Goal: Entertainment & Leisure: Consume media (video, audio)

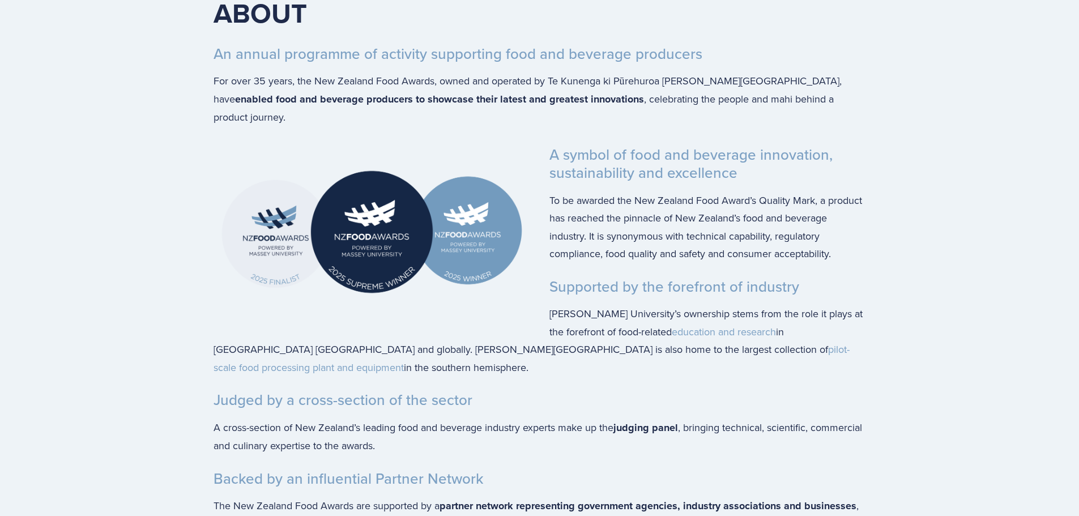
scroll to position [1983, 0]
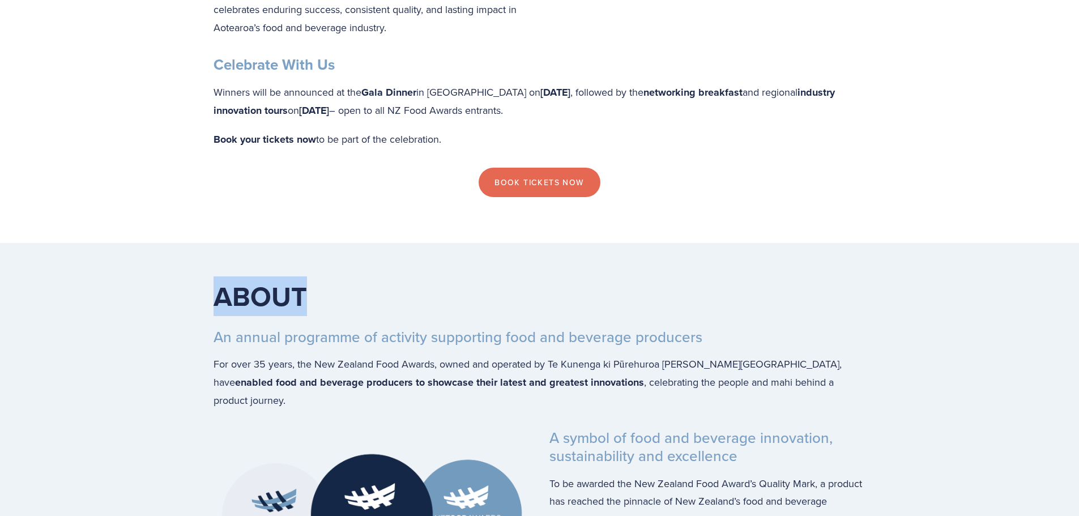
drag, startPoint x: 1077, startPoint y: 264, endPoint x: 1074, endPoint y: 167, distance: 97.5
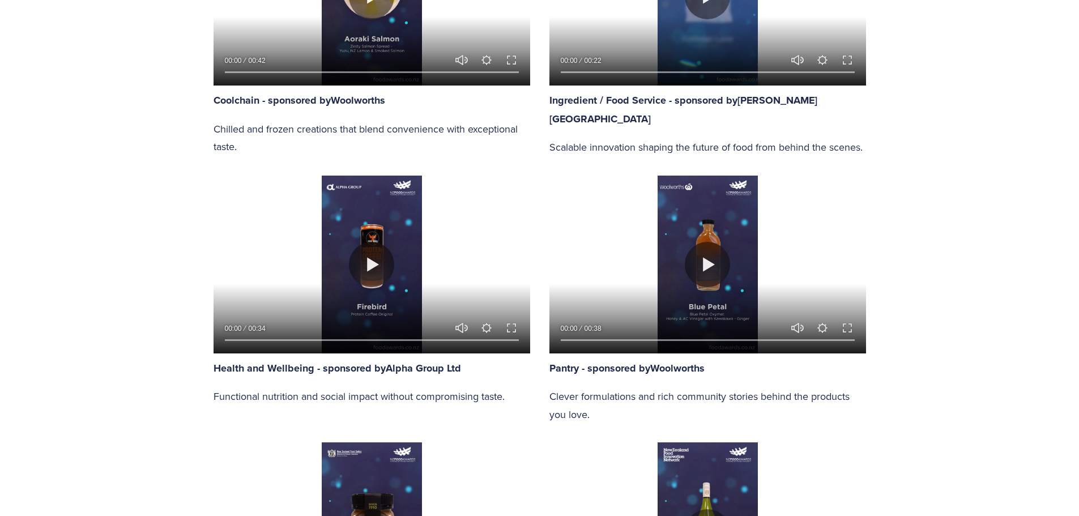
scroll to position [1090, 0]
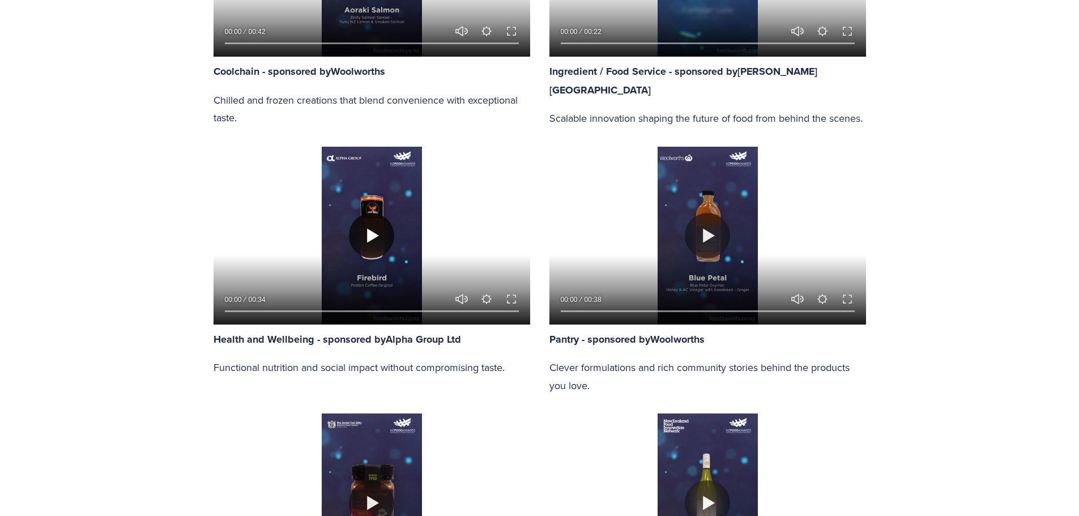
click at [361, 235] on button "Play" at bounding box center [371, 235] width 45 height 45
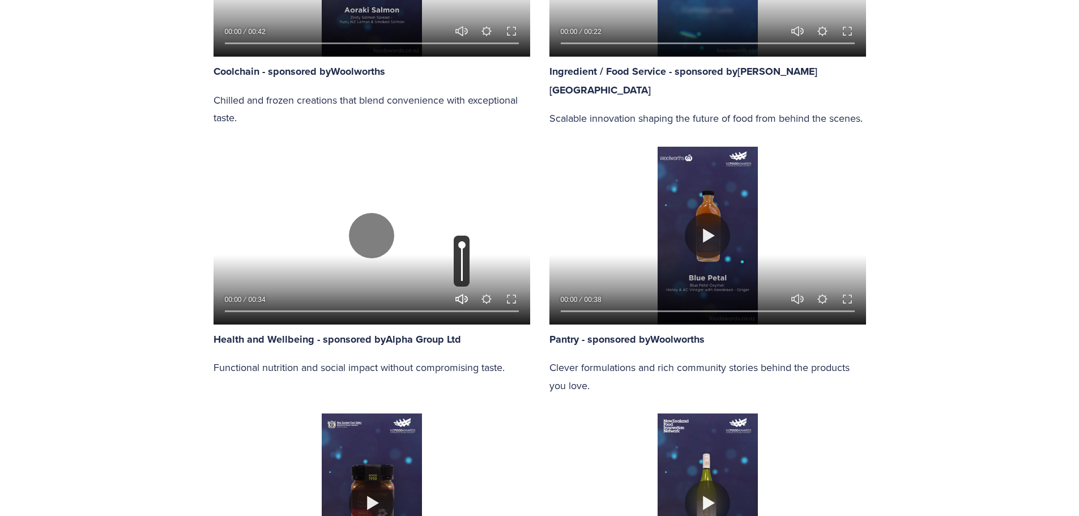
click at [463, 298] on button "Unmute Mute" at bounding box center [462, 299] width 14 height 14
type input "0"
click at [244, 309] on input "Seek" at bounding box center [372, 312] width 294 height 8
click at [256, 309] on input "Seek" at bounding box center [372, 312] width 294 height 8
click at [261, 309] on input "Seek" at bounding box center [372, 312] width 294 height 8
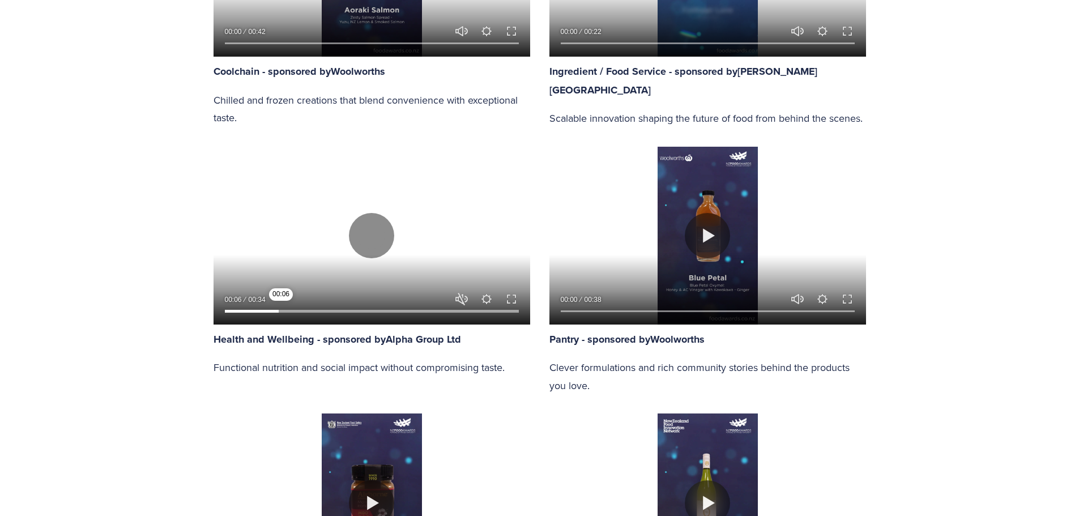
click at [281, 309] on input "Seek" at bounding box center [372, 312] width 294 height 8
click at [288, 308] on input "Seek" at bounding box center [372, 312] width 294 height 8
click at [293, 308] on input "Seek" at bounding box center [372, 312] width 294 height 8
click at [304, 308] on input "Seek" at bounding box center [372, 312] width 294 height 8
click at [316, 308] on input "Seek" at bounding box center [372, 312] width 294 height 8
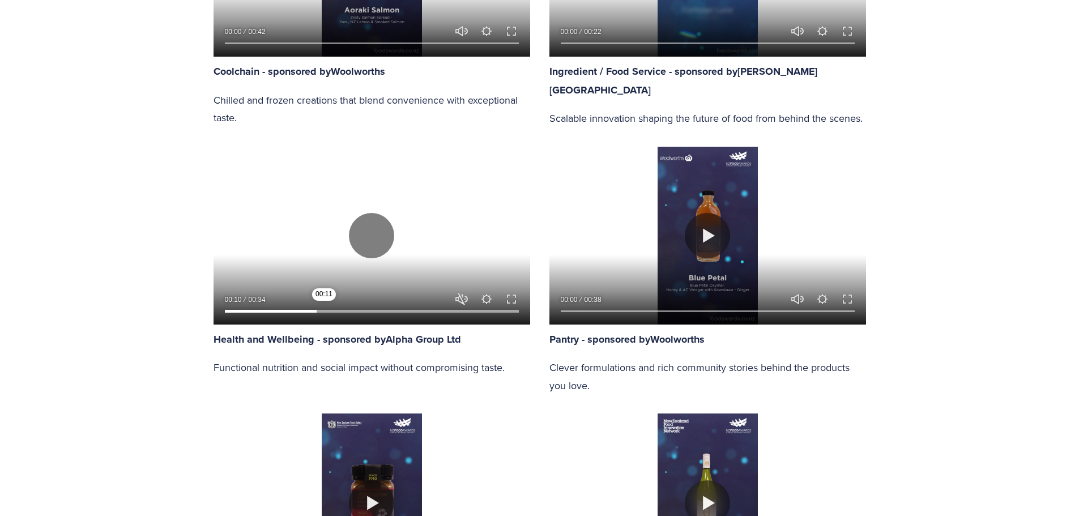
click at [324, 308] on input "Seek" at bounding box center [372, 312] width 294 height 8
click at [339, 308] on input "Seek" at bounding box center [372, 312] width 294 height 8
click at [353, 309] on input "Seek" at bounding box center [372, 312] width 294 height 8
click at [369, 311] on input "Seek" at bounding box center [372, 312] width 294 height 8
click at [384, 311] on input "Seek" at bounding box center [372, 312] width 294 height 8
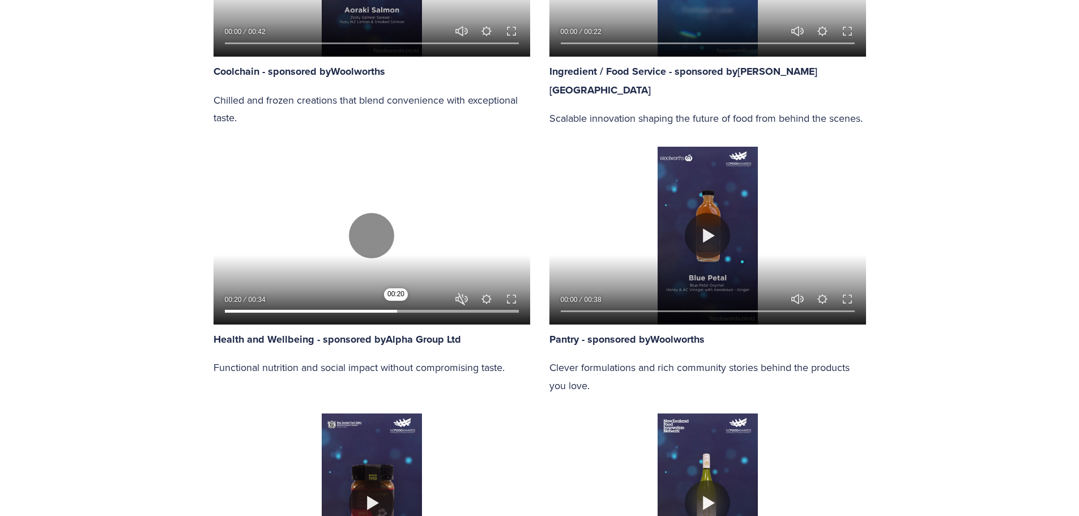
click at [396, 312] on input "Seek" at bounding box center [372, 312] width 294 height 8
click at [386, 240] on button "Play" at bounding box center [371, 235] width 45 height 45
click at [422, 313] on input "Seek" at bounding box center [372, 312] width 294 height 8
click at [435, 313] on input "Seek" at bounding box center [372, 312] width 294 height 8
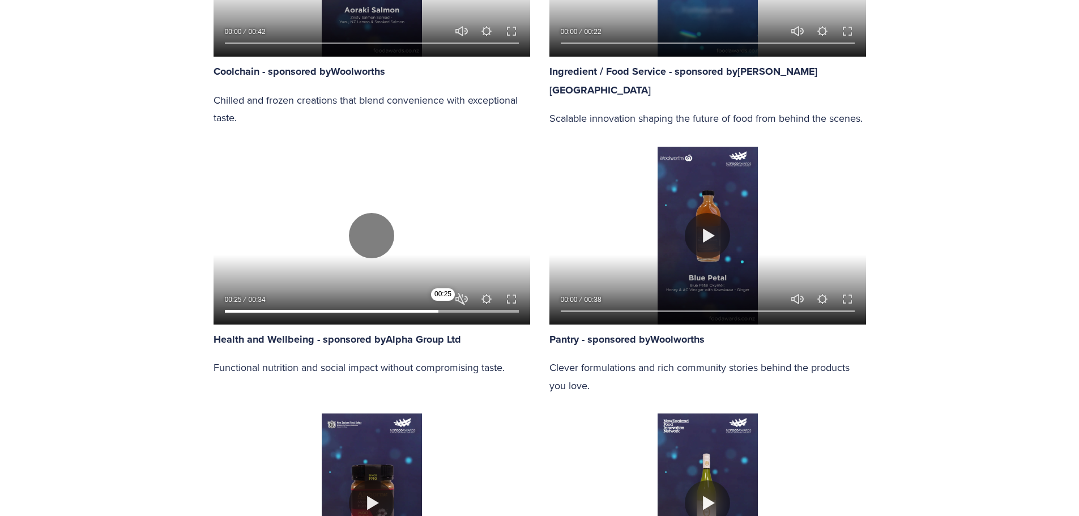
click at [443, 313] on input "Seek" at bounding box center [372, 312] width 294 height 8
click at [456, 313] on input "Seek" at bounding box center [372, 312] width 294 height 8
click at [381, 239] on button "Play" at bounding box center [371, 235] width 45 height 45
type input "83.31"
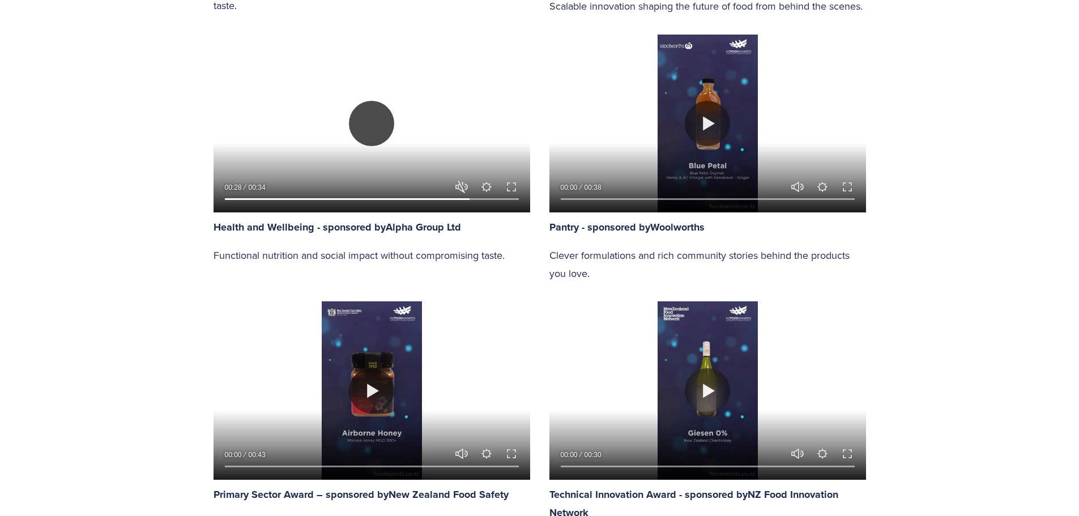
scroll to position [1033, 0]
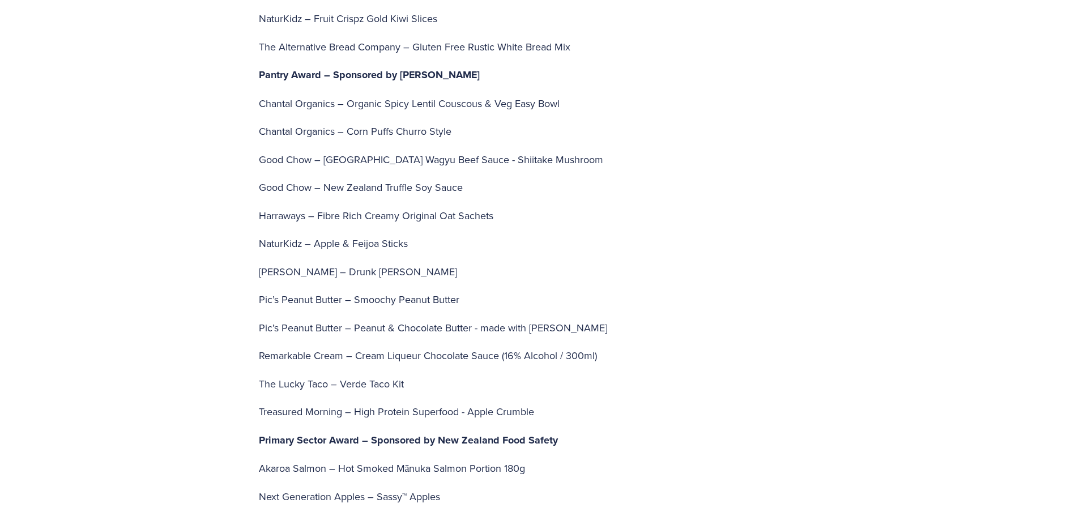
scroll to position [3116, 0]
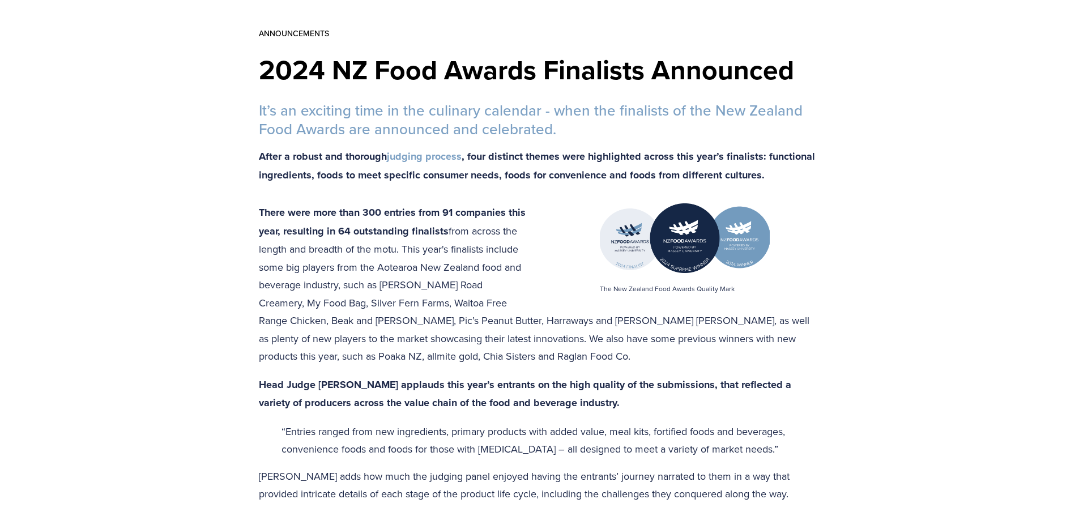
scroll to position [0, 0]
